Goal: Transaction & Acquisition: Purchase product/service

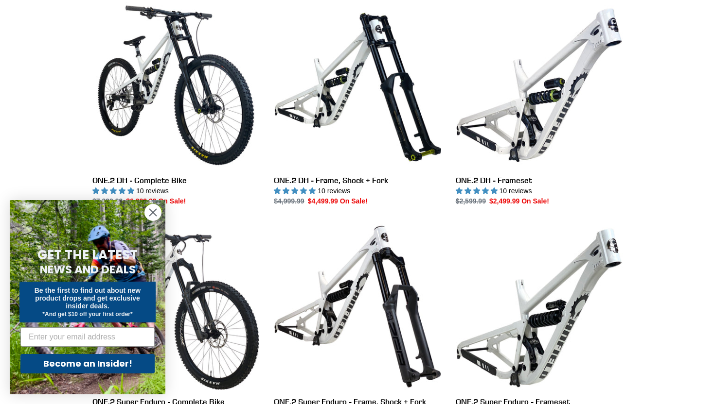
scroll to position [292, 0]
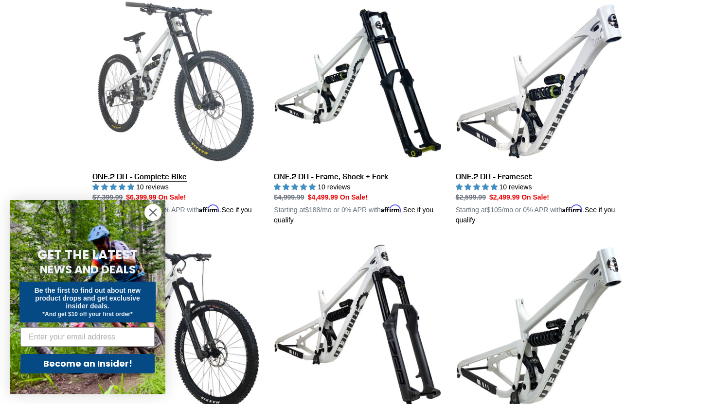
click at [163, 179] on link "ONE.2 DH - Complete Bike" at bounding box center [175, 112] width 167 height 228
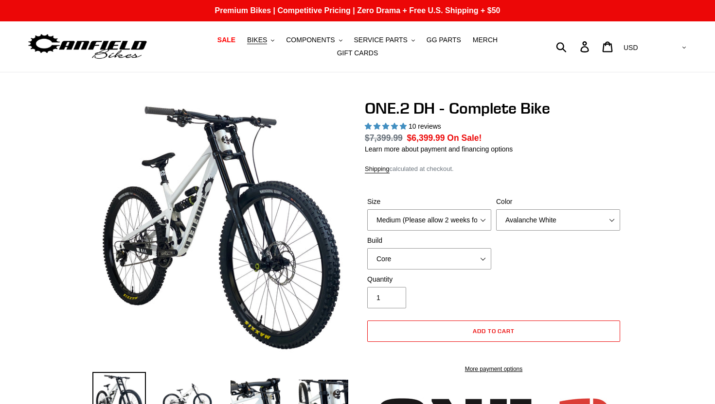
select select "highest-rating"
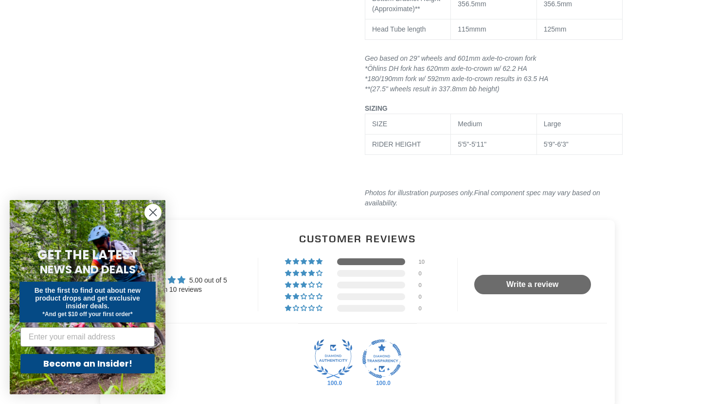
scroll to position [1683, 0]
